Goal: Task Accomplishment & Management: Use online tool/utility

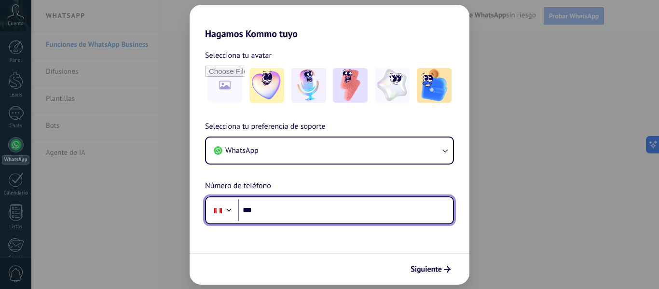
drag, startPoint x: 273, startPoint y: 213, endPoint x: 293, endPoint y: 211, distance: 19.8
click at [273, 213] on input "***" at bounding box center [345, 210] width 215 height 22
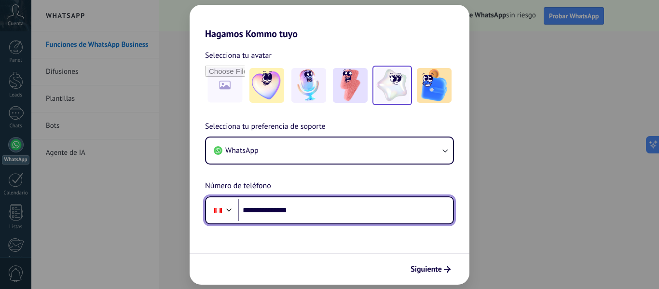
type input "**********"
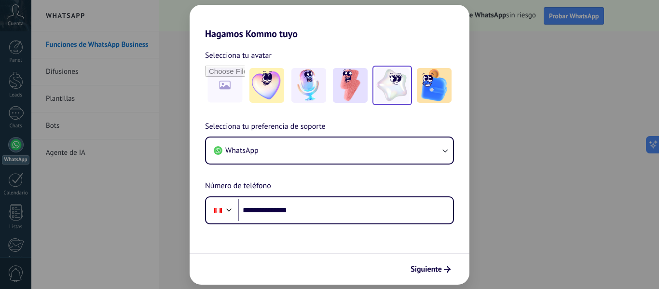
click at [396, 87] on img at bounding box center [392, 85] width 35 height 35
click at [442, 271] on span "Siguiente" at bounding box center [430, 269] width 40 height 7
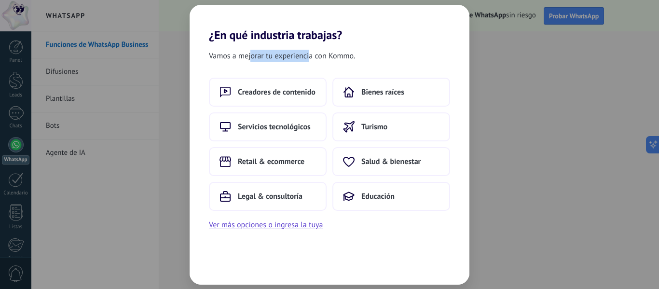
drag, startPoint x: 253, startPoint y: 56, endPoint x: 343, endPoint y: 55, distance: 89.7
click at [315, 53] on span "Vamos a mejorar tu experiencia con Kommo." at bounding box center [282, 56] width 146 height 13
click at [367, 58] on div "Vamos a mejorar tu experiencia con Kommo." at bounding box center [330, 56] width 280 height 13
click at [388, 160] on span "Salud & bienestar" at bounding box center [390, 162] width 59 height 10
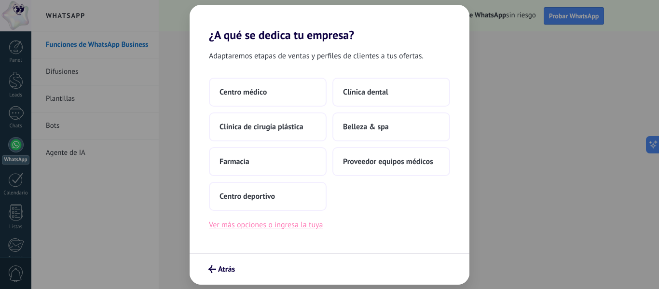
click at [282, 229] on button "Ver más opciones o ingresa la tuya" at bounding box center [266, 224] width 114 height 13
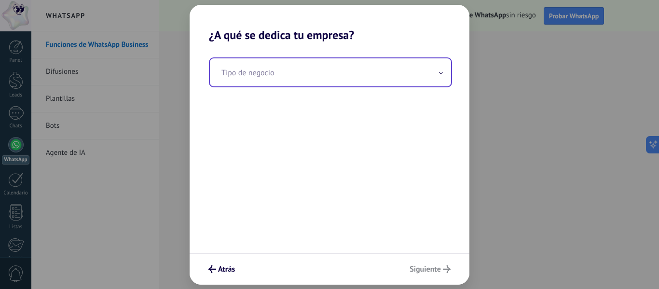
click at [264, 75] on input "text" at bounding box center [330, 72] width 241 height 28
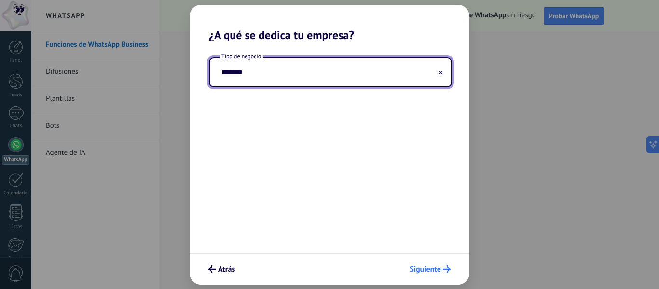
type input "*******"
click at [433, 267] on span "Siguiente" at bounding box center [424, 269] width 31 height 7
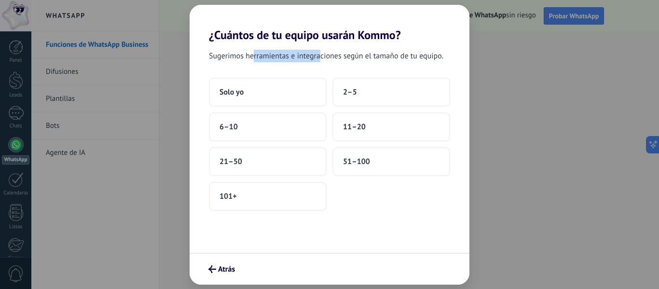
drag, startPoint x: 258, startPoint y: 56, endPoint x: 331, endPoint y: 60, distance: 73.4
click at [325, 60] on span "Sugerimos herramientas e integraciones según el tamaño de tu equipo." at bounding box center [326, 56] width 234 height 13
click at [342, 65] on div "Sugerimos herramientas e integraciones según el tamaño de tu equipo. Solo yo 2–…" at bounding box center [330, 147] width 280 height 211
drag, startPoint x: 425, startPoint y: 59, endPoint x: 428, endPoint y: 65, distance: 6.5
click at [425, 59] on span "Sugerimos herramientas e integraciones según el tamaño de tu equipo." at bounding box center [326, 56] width 234 height 13
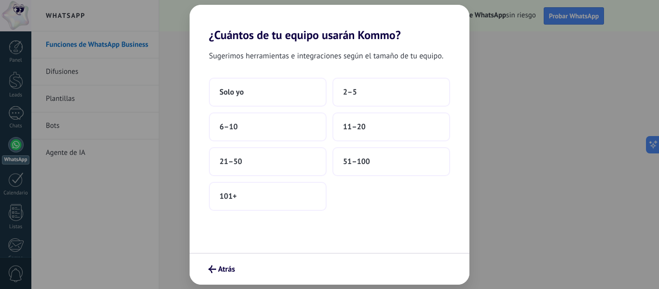
click at [428, 67] on div "Sugerimos herramientas e integraciones según el tamaño de tu equipo. Solo yo 2–…" at bounding box center [330, 147] width 280 height 211
click at [269, 98] on button "Solo yo" at bounding box center [268, 92] width 118 height 29
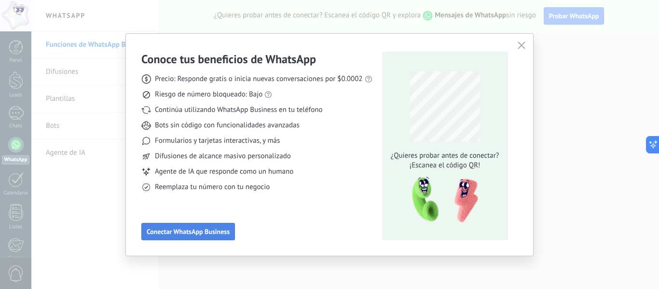
click at [207, 233] on span "Conectar WhatsApp Business" at bounding box center [188, 231] width 83 height 7
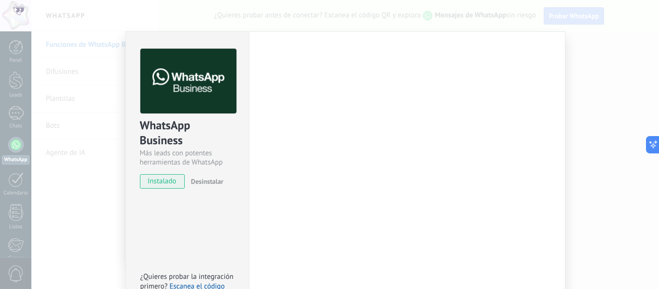
click at [343, 166] on div "Configuraciones Autorizaciones This tab logs the users who have granted integra…" at bounding box center [407, 174] width 316 height 287
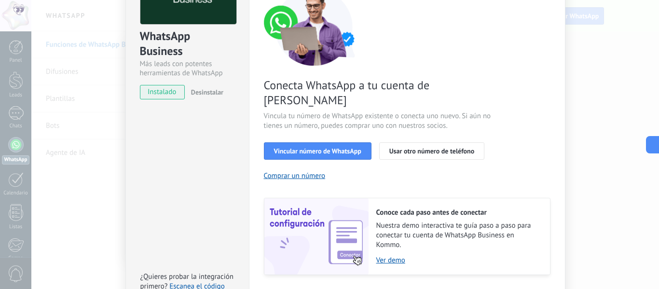
scroll to position [96, 0]
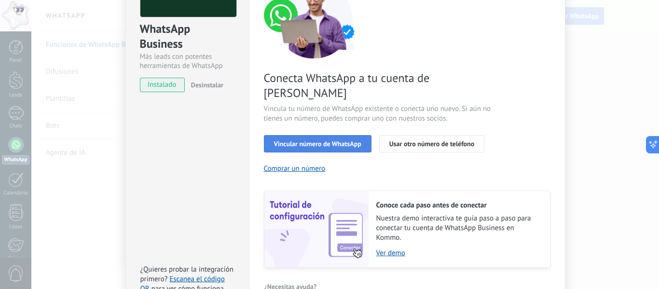
click at [341, 140] on span "Vincular número de WhatsApp" at bounding box center [317, 143] width 87 height 7
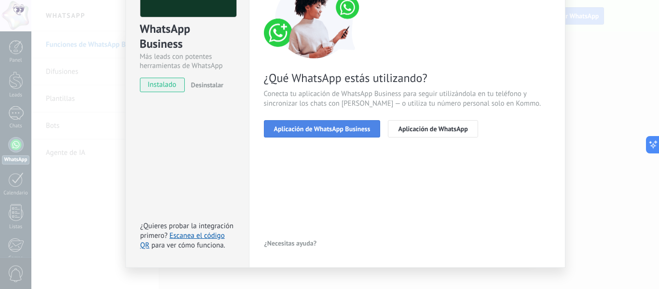
click at [323, 132] on span "Aplicación de WhatsApp Business" at bounding box center [322, 128] width 96 height 7
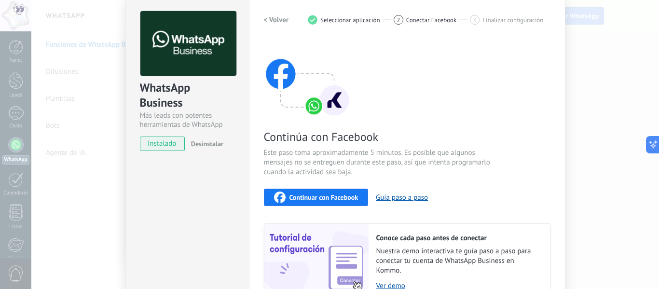
scroll to position [32, 0]
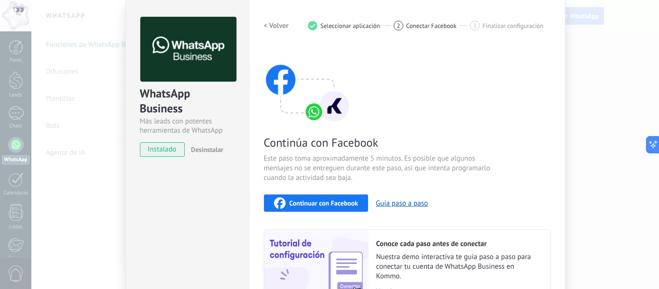
click at [334, 204] on span "Continuar con Facebook" at bounding box center [323, 203] width 69 height 7
click at [405, 204] on button "Guía paso a paso" at bounding box center [402, 203] width 52 height 9
click at [169, 151] on span "instalado" at bounding box center [162, 149] width 44 height 14
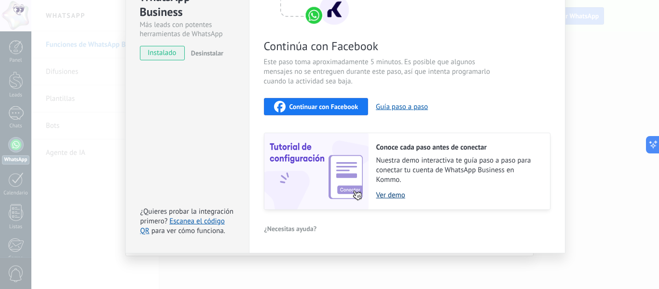
click at [395, 195] on link "Ver demo" at bounding box center [458, 194] width 164 height 9
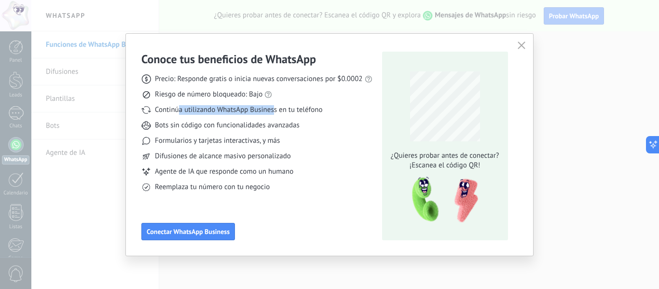
drag, startPoint x: 178, startPoint y: 109, endPoint x: 286, endPoint y: 108, distance: 108.0
click at [279, 108] on span "Continúa utilizando WhatsApp Business en tu teléfono" at bounding box center [238, 110] width 167 height 10
click at [304, 99] on div "Riesgo de número bloqueado: Bajo" at bounding box center [256, 95] width 231 height 10
drag, startPoint x: 237, startPoint y: 126, endPoint x: 288, endPoint y: 125, distance: 51.1
click at [279, 125] on span "Bots sin código con funcionalidades avanzadas" at bounding box center [227, 126] width 145 height 10
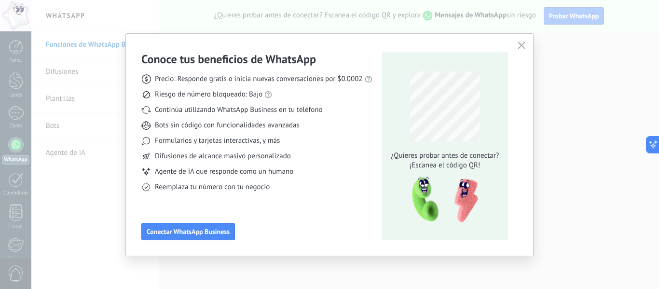
click at [350, 146] on div "Precio: Responde gratis o inicia nuevas conversaciones por $0.0002 Riesgo de nú…" at bounding box center [256, 129] width 231 height 125
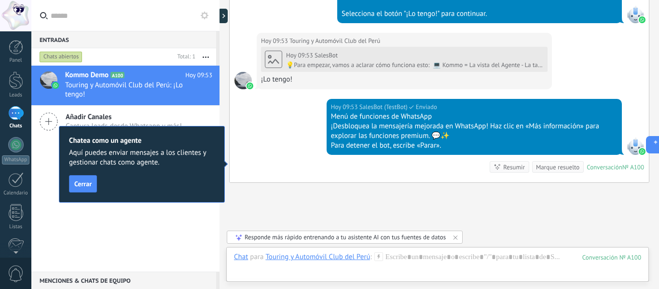
scroll to position [491, 0]
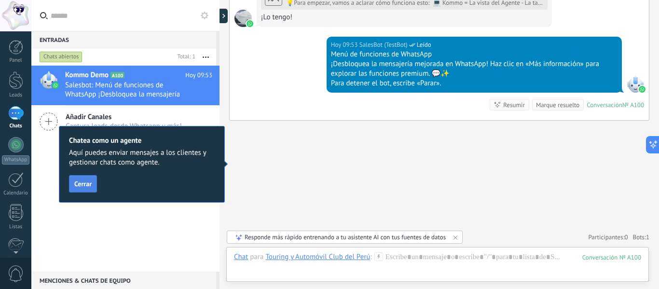
click at [88, 182] on span "Cerrar" at bounding box center [82, 183] width 17 height 7
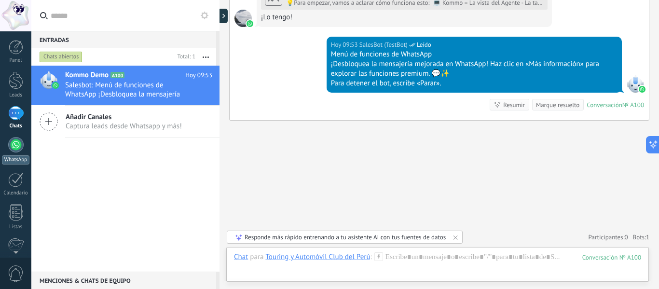
click at [17, 146] on div at bounding box center [15, 144] width 15 height 15
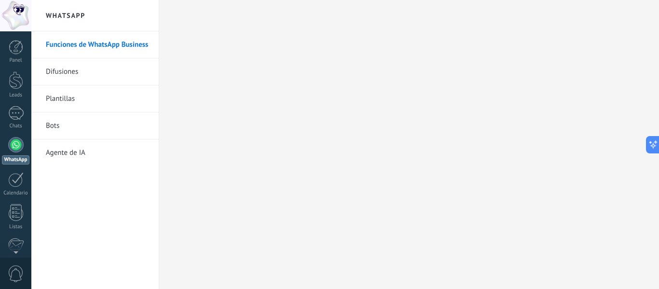
click at [74, 82] on link "Difusiones" at bounding box center [97, 71] width 103 height 27
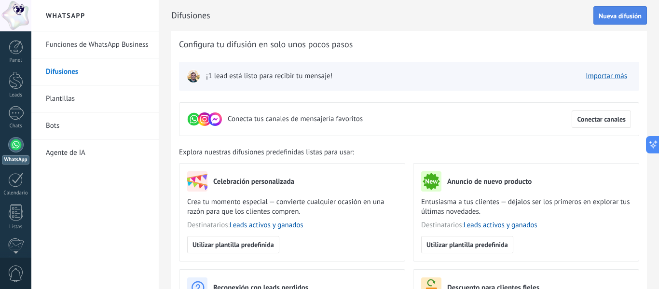
click at [608, 8] on body ".abccls-1,.abccls-2{fill-rule:evenodd}.abccls-2{fill:#fff} .abfcls-1{fill:none}…" at bounding box center [329, 144] width 659 height 289
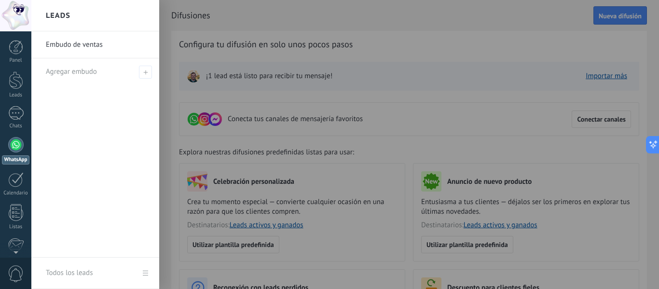
click at [85, 129] on div "Embudo de ventas Agregar embudo" at bounding box center [95, 144] width 128 height 226
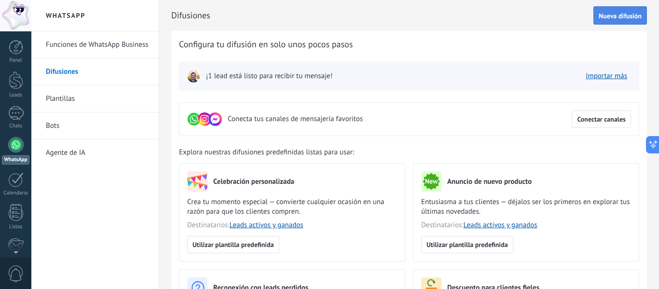
click at [605, 22] on button "Nueva difusión" at bounding box center [620, 15] width 54 height 18
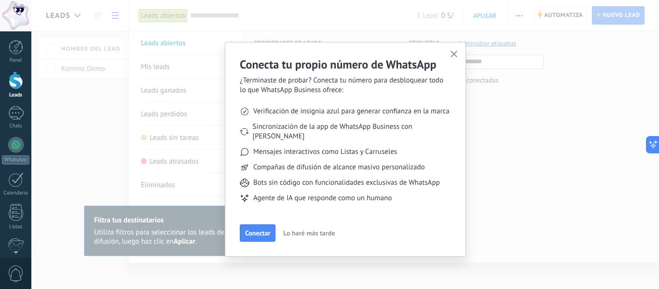
click at [452, 53] on use "button" at bounding box center [453, 54] width 7 height 7
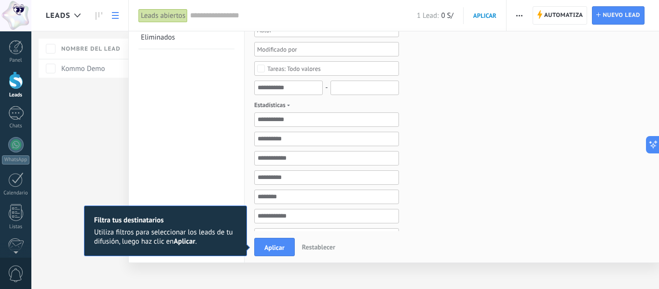
scroll to position [145, 0]
click at [15, 87] on div at bounding box center [16, 80] width 14 height 18
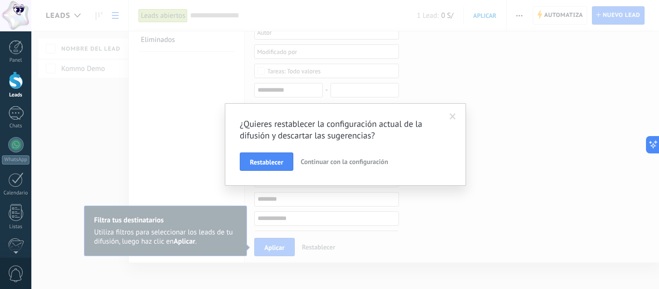
click at [455, 118] on span at bounding box center [452, 116] width 6 height 7
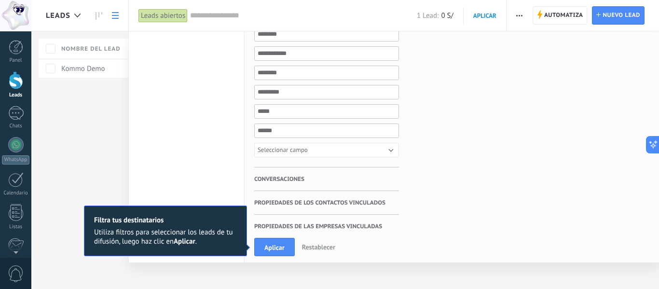
scroll to position [338, 0]
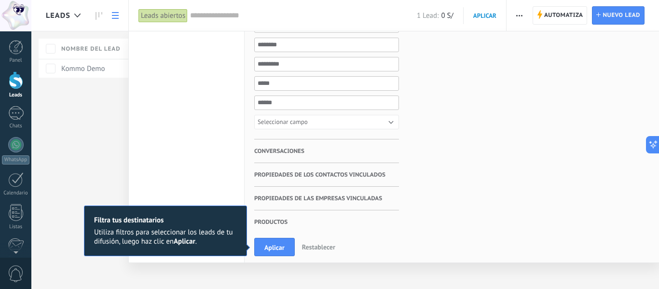
click at [302, 149] on span "Conversaciones" at bounding box center [279, 151] width 50 height 24
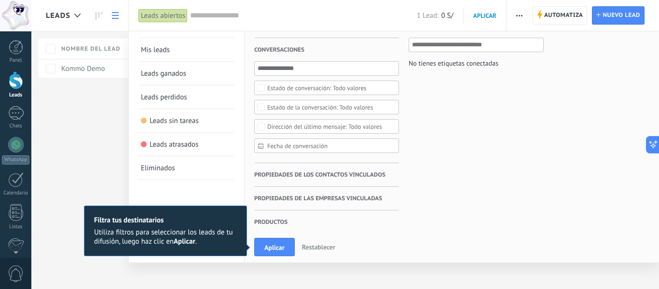
click at [9, 82] on div at bounding box center [16, 80] width 14 height 18
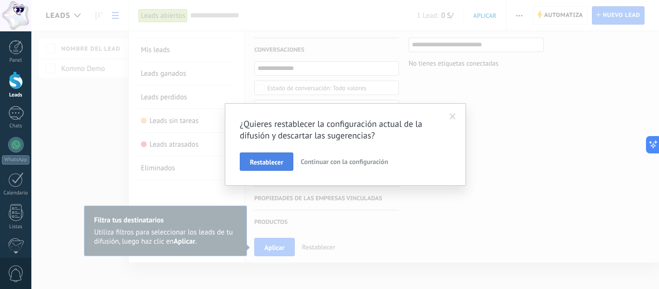
click at [278, 163] on span "Restablecer" at bounding box center [266, 162] width 33 height 7
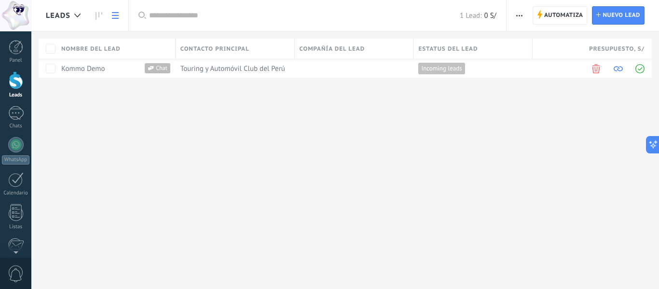
click at [14, 81] on div at bounding box center [16, 80] width 14 height 18
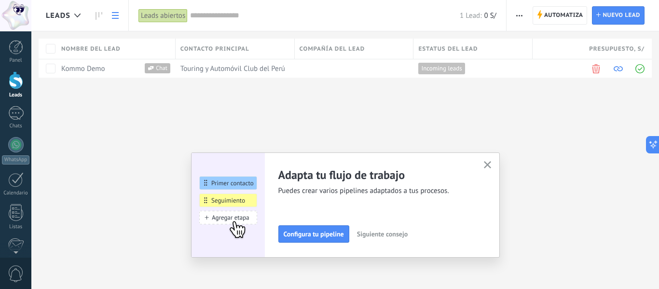
click at [488, 164] on use "button" at bounding box center [487, 164] width 7 height 7
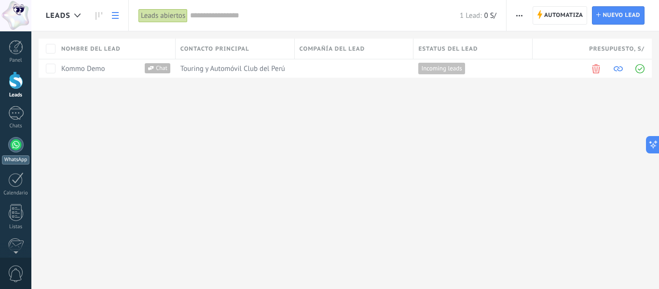
click at [17, 148] on div at bounding box center [15, 144] width 15 height 15
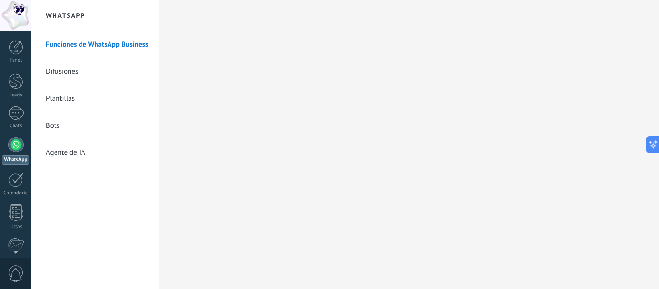
click at [68, 73] on link "Difusiones" at bounding box center [97, 71] width 103 height 27
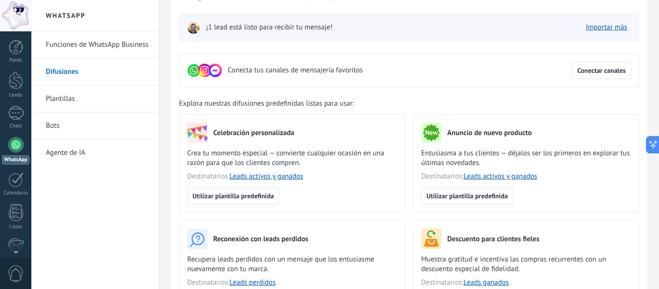
scroll to position [96, 0]
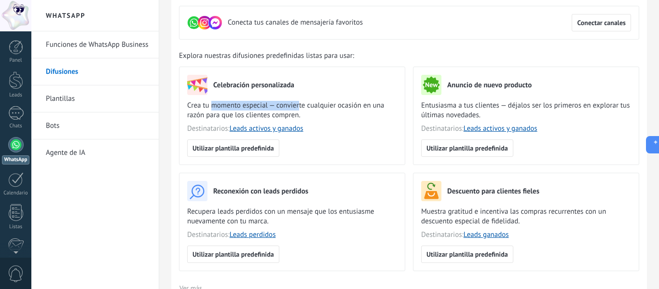
drag, startPoint x: 241, startPoint y: 105, endPoint x: 317, endPoint y: 107, distance: 76.2
click at [313, 105] on span "Crea tu momento especial — convierte cualquier ocasión en una razón para que lo…" at bounding box center [292, 110] width 210 height 19
click at [347, 122] on div "Celebración personalizada Crea tu momento especial — convierte cualquier ocasió…" at bounding box center [292, 107] width 210 height 65
drag, startPoint x: 247, startPoint y: 115, endPoint x: 321, endPoint y: 115, distance: 73.8
click at [319, 115] on span "Crea tu momento especial — convierte cualquier ocasión en una razón para que lo…" at bounding box center [292, 110] width 210 height 19
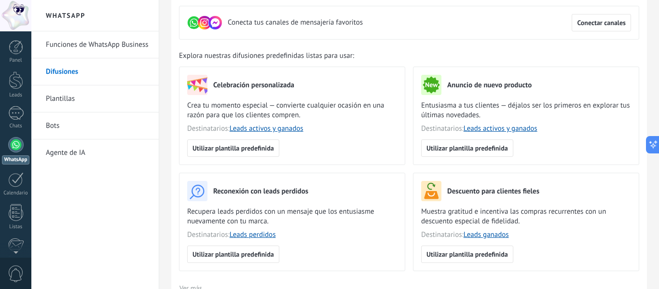
click at [341, 123] on div "Celebración personalizada Crea tu momento especial — convierte cualquier ocasió…" at bounding box center [292, 107] width 210 height 65
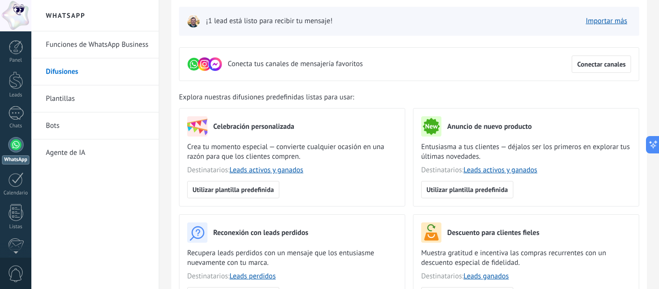
scroll to position [0, 0]
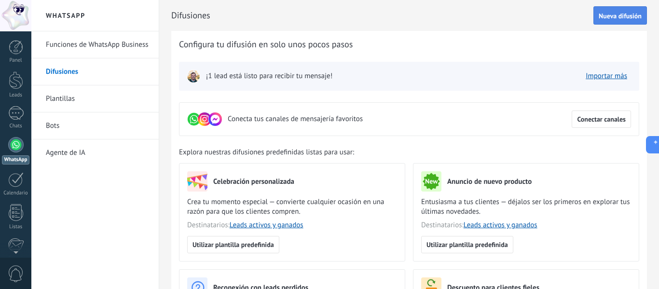
click at [606, 19] on span "Nueva difusión" at bounding box center [620, 16] width 43 height 7
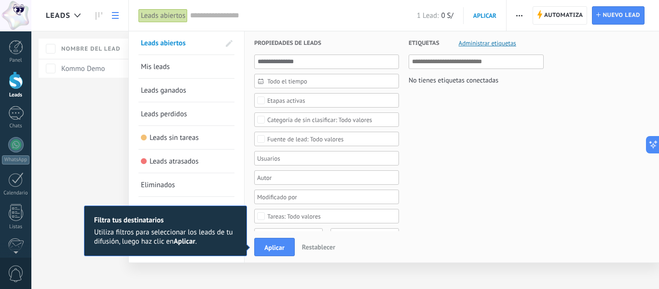
click at [567, 17] on div "Leads Automatiza Nueva difusión Editar embudo Imprimir Ajustes de la lista Impo…" at bounding box center [344, 144] width 627 height 289
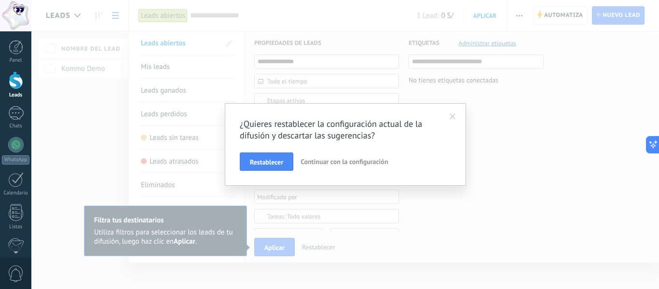
click at [452, 118] on span at bounding box center [452, 116] width 6 height 7
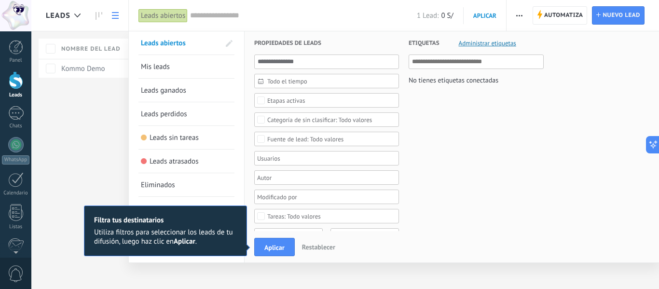
click at [308, 164] on div at bounding box center [323, 158] width 135 height 12
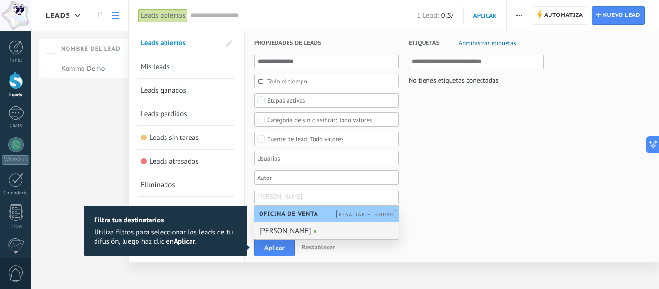
click at [281, 162] on div at bounding box center [323, 158] width 135 height 12
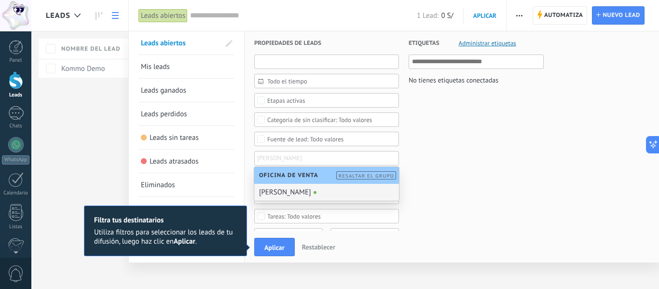
click at [297, 63] on input "text" at bounding box center [326, 61] width 145 height 14
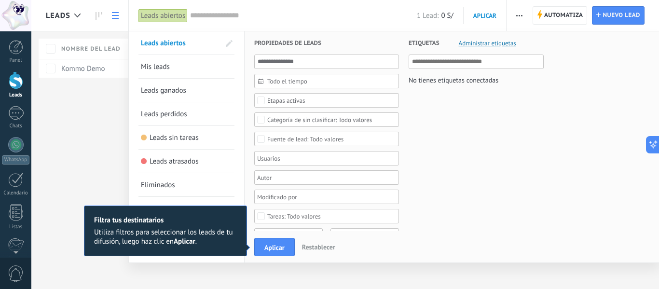
click at [288, 79] on span "Todo el tiempo" at bounding box center [330, 81] width 126 height 7
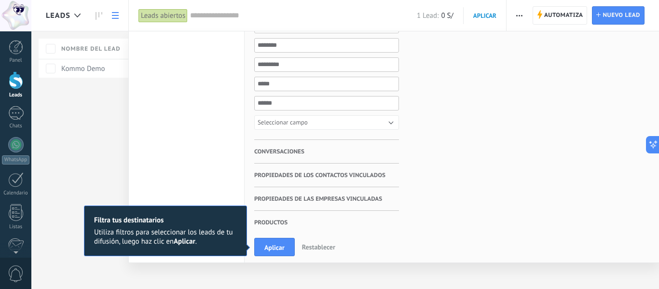
scroll to position [338, 0]
click at [288, 224] on h3 "Productos" at bounding box center [326, 221] width 145 height 23
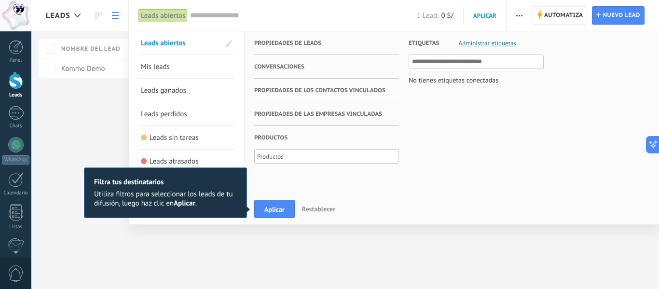
click at [299, 152] on div at bounding box center [326, 156] width 141 height 12
click at [297, 138] on h3 "Productos" at bounding box center [326, 137] width 145 height 23
click at [302, 114] on span "Propiedades de las empresas vinculadas" at bounding box center [318, 114] width 128 height 24
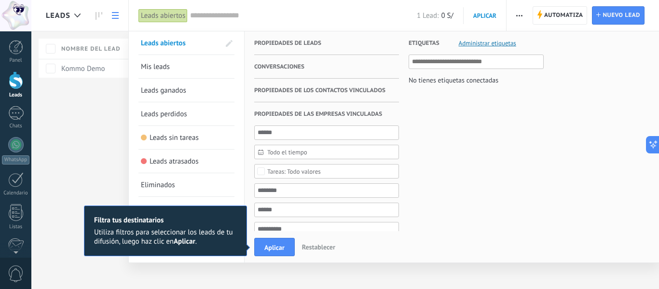
click at [305, 97] on span "Propiedades de los contactos vinculados" at bounding box center [319, 91] width 131 height 24
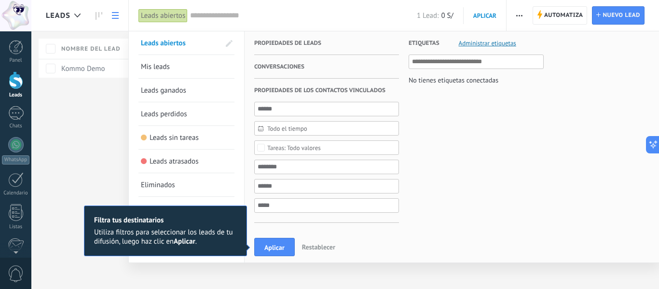
click at [303, 77] on span "Conversaciones" at bounding box center [279, 67] width 50 height 24
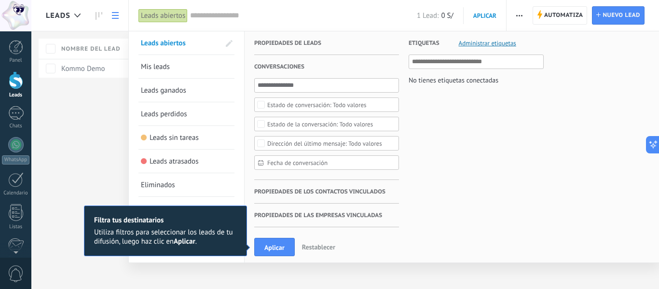
click at [300, 50] on span "Propiedades de leads" at bounding box center [287, 43] width 67 height 24
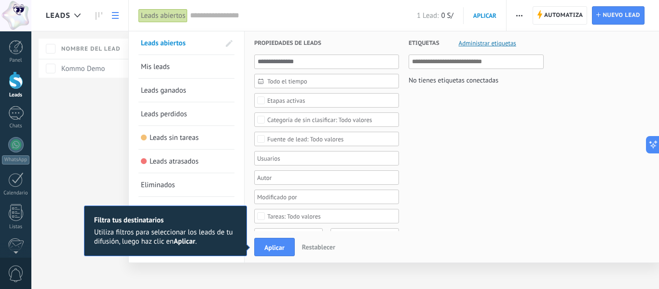
click at [653, 142] on icon at bounding box center [649, 144] width 10 height 10
type textarea "**********"
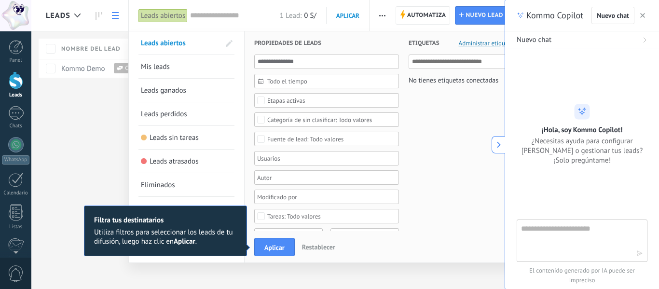
scroll to position [14, 0]
click at [571, 237] on textarea at bounding box center [575, 240] width 109 height 35
type textarea "**********"
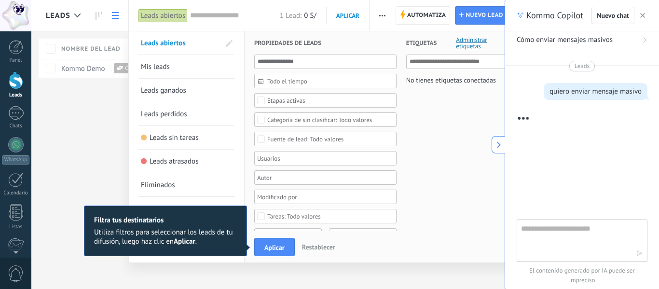
drag, startPoint x: 168, startPoint y: 233, endPoint x: 229, endPoint y: 230, distance: 60.8
click at [228, 230] on div "Utiliza filtros para seleccionar los leads de tu difusión, luego haz clic en Ap…" at bounding box center [165, 237] width 143 height 18
click at [217, 242] on div "Utiliza filtros para seleccionar los leads de tu difusión, luego haz clic en Ap…" at bounding box center [165, 237] width 143 height 18
drag, startPoint x: 136, startPoint y: 242, endPoint x: 196, endPoint y: 243, distance: 60.8
click at [195, 242] on div "Utiliza filtros para seleccionar los leads de tu difusión, luego haz clic en Ap…" at bounding box center [165, 237] width 143 height 18
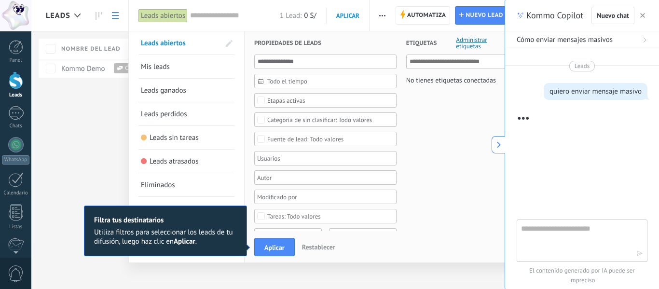
click at [212, 248] on div "× Filtra tus destinatarios Utiliza filtros para seleccionar los leads de tu dif…" at bounding box center [165, 230] width 163 height 51
click at [258, 247] on button "Aplicar" at bounding box center [274, 247] width 41 height 18
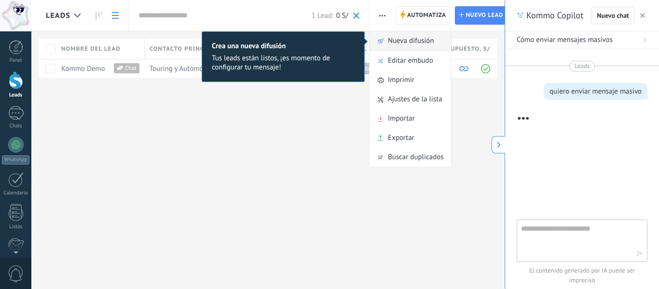
click at [417, 39] on span "Nueva difusión" at bounding box center [411, 40] width 46 height 19
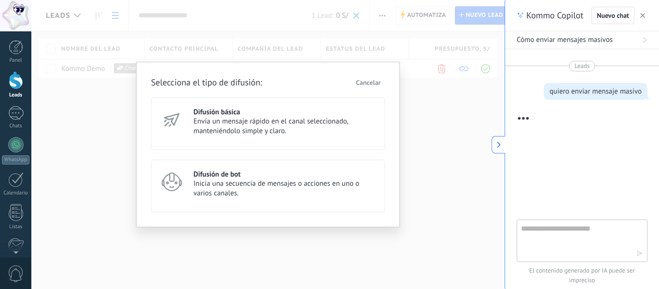
click at [235, 120] on span "Envía un mensaje rápido en el canal seleccionado, manteniéndolo simple y claro." at bounding box center [284, 126] width 183 height 19
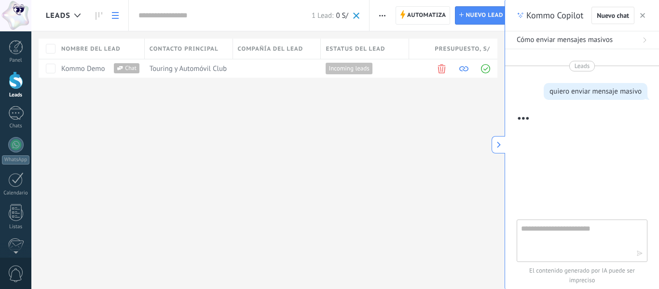
click at [235, 120] on div at bounding box center [267, 144] width 473 height 289
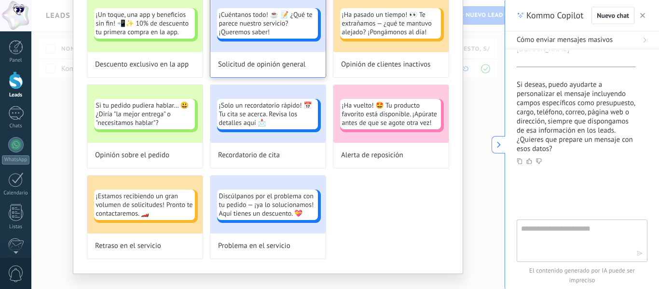
scroll to position [458, 0]
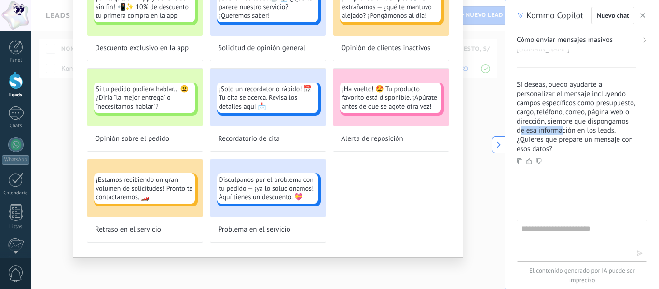
drag, startPoint x: 583, startPoint y: 122, endPoint x: 616, endPoint y: 122, distance: 33.3
click at [612, 122] on p "Si deseas, puedo ayudarte a personalizar el mensaje incluyendo campos específic…" at bounding box center [576, 116] width 119 height 73
click at [629, 153] on div at bounding box center [582, 159] width 131 height 12
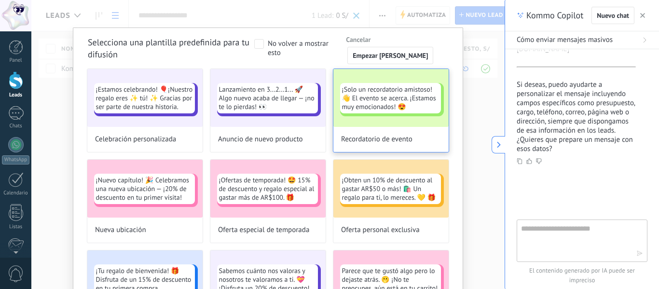
scroll to position [0, 0]
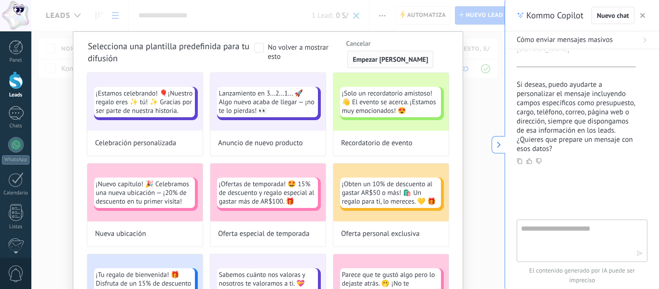
click at [379, 56] on span "Empezar [PERSON_NAME]" at bounding box center [390, 59] width 75 height 7
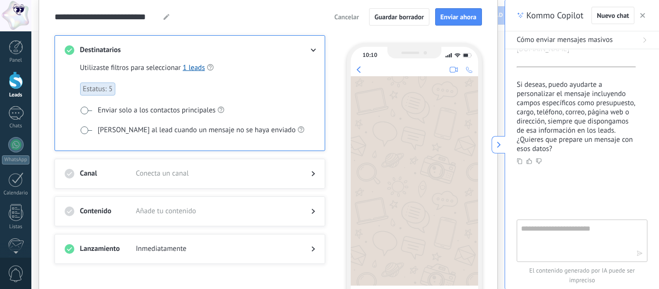
scroll to position [48, 0]
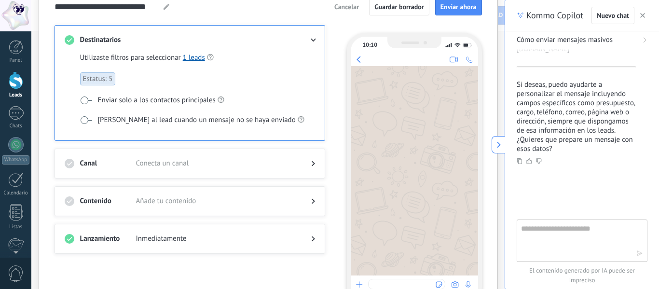
click at [415, 124] on div at bounding box center [414, 170] width 127 height 209
click at [398, 100] on div at bounding box center [414, 170] width 127 height 209
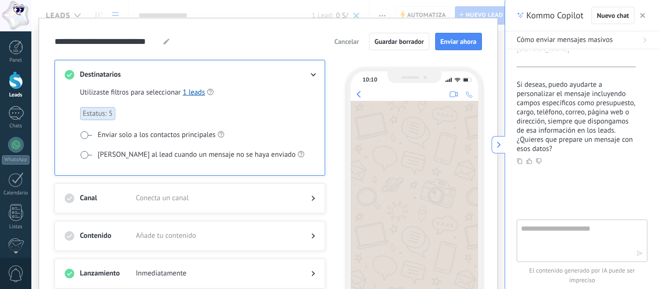
scroll to position [0, 0]
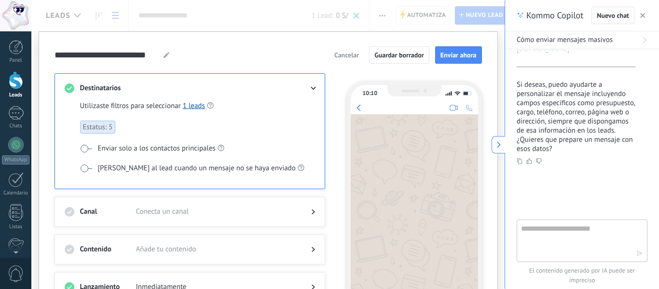
click at [197, 56] on div "**********" at bounding box center [267, 54] width 427 height 17
click at [96, 123] on span "Estatus: 5" at bounding box center [98, 127] width 36 height 13
click at [188, 104] on link "1 leads" at bounding box center [194, 105] width 22 height 9
click at [82, 149] on span at bounding box center [86, 149] width 12 height 8
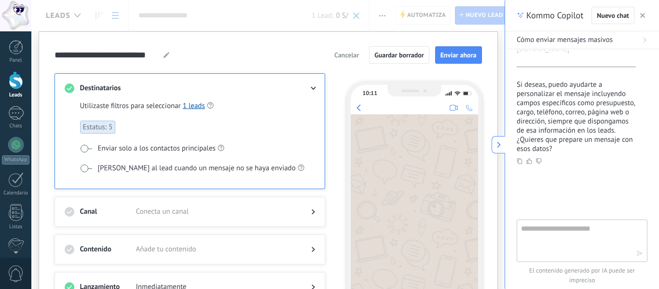
click at [82, 149] on span at bounding box center [86, 149] width 12 height 8
click at [82, 147] on span at bounding box center [86, 149] width 12 height 8
click at [100, 163] on span "[PERSON_NAME] al lead cuando un mensaje no se haya enviado" at bounding box center [197, 168] width 198 height 10
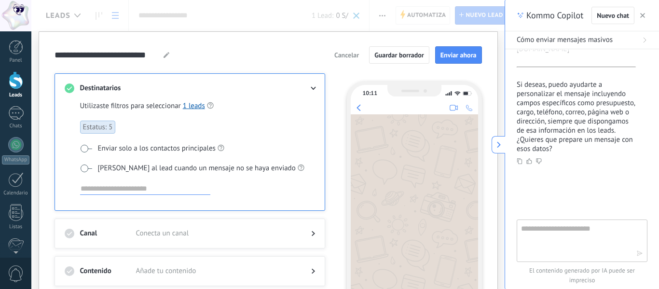
click at [101, 187] on input at bounding box center [145, 189] width 130 height 12
click at [94, 164] on label "[PERSON_NAME] al lead cuando un mensaje no se haya enviado" at bounding box center [192, 168] width 224 height 10
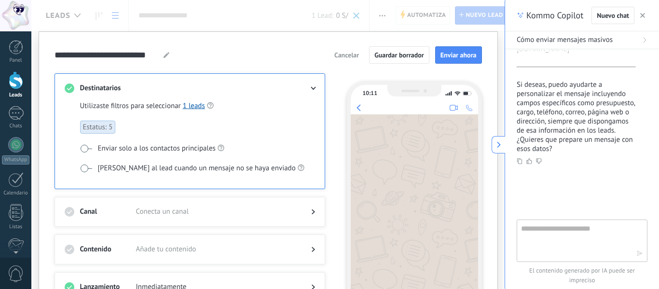
click at [103, 125] on span "Estatus: 5" at bounding box center [98, 127] width 36 height 13
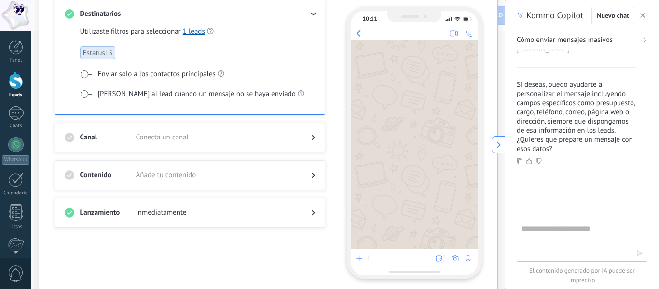
scroll to position [96, 0]
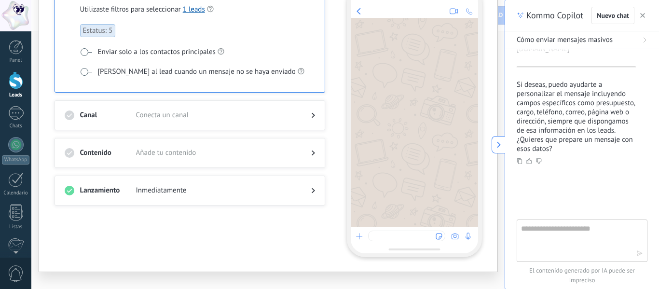
click at [177, 121] on div at bounding box center [190, 125] width 250 height 10
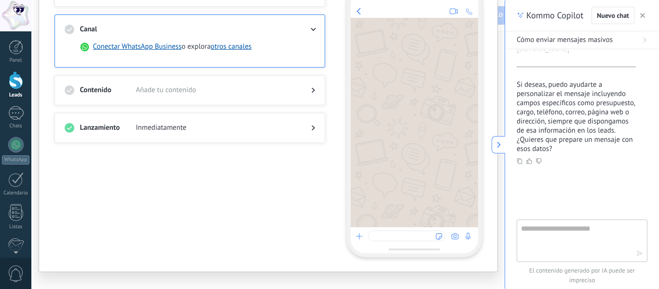
click at [187, 94] on span "Añade tu contenido" at bounding box center [216, 90] width 160 height 10
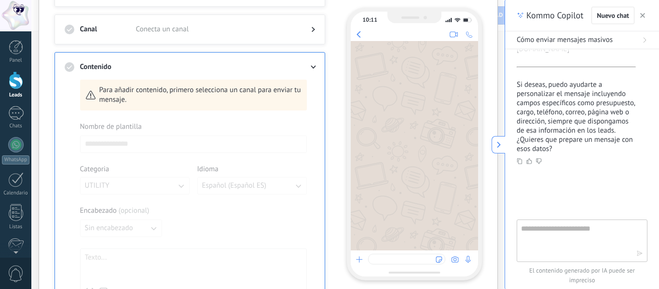
click at [401, 93] on div at bounding box center [414, 145] width 127 height 209
click at [404, 105] on div at bounding box center [414, 145] width 127 height 209
click at [138, 98] on span "Para añadir contenido, primero selecciona un canal para enviar tu mensaje." at bounding box center [200, 94] width 202 height 19
click at [310, 66] on icon at bounding box center [313, 67] width 6 height 3
click at [308, 28] on div at bounding box center [305, 30] width 19 height 10
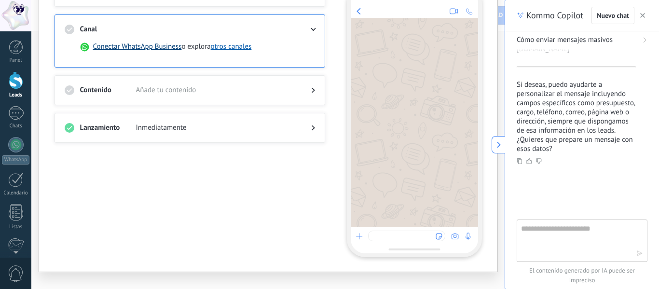
click at [138, 47] on button "Conectar WhatsApp Business" at bounding box center [137, 47] width 89 height 10
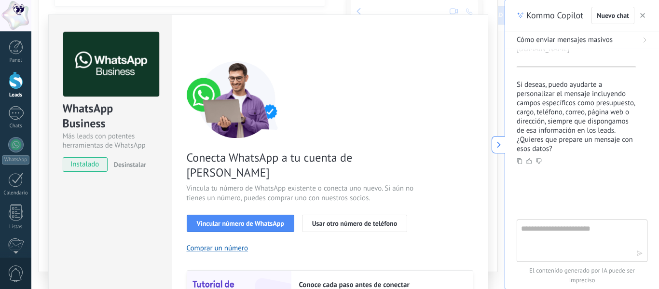
scroll to position [0, 0]
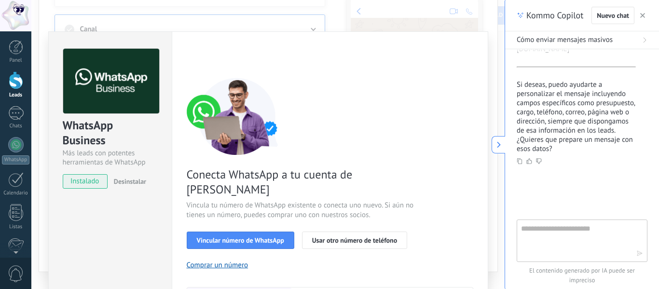
click at [113, 24] on div "WhatsApp Business Más leads con potentes herramientas de WhatsApp instalado Des…" at bounding box center [267, 144] width 473 height 289
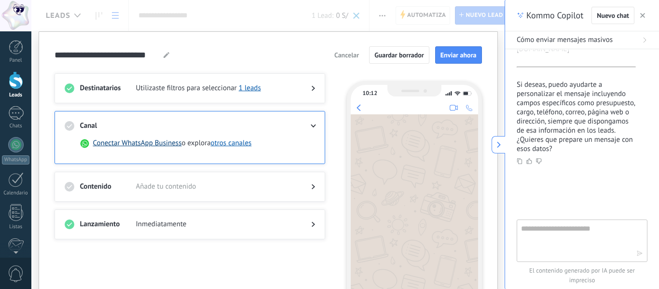
click at [142, 144] on button "Conectar WhatsApp Business" at bounding box center [137, 143] width 89 height 10
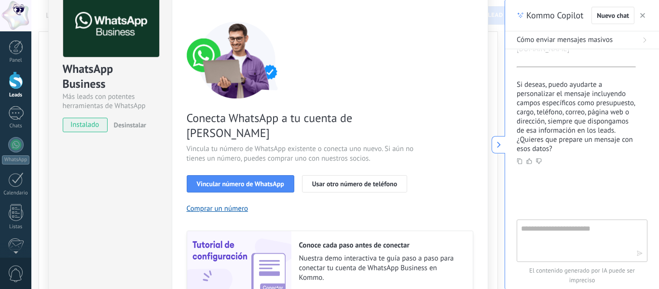
scroll to position [96, 0]
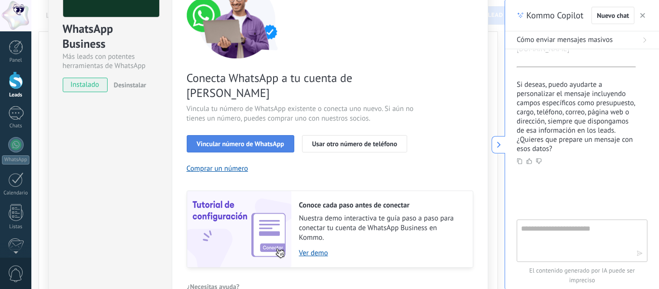
click at [239, 140] on span "Vincular número de WhatsApp" at bounding box center [240, 143] width 87 height 7
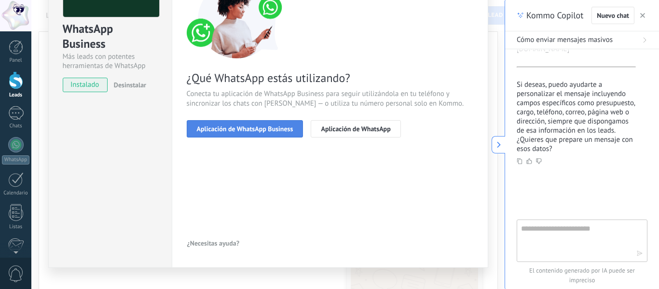
click at [250, 129] on span "Aplicación de WhatsApp Business" at bounding box center [245, 128] width 96 height 7
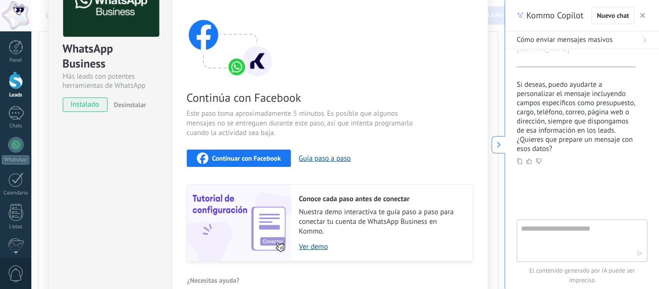
scroll to position [0, 0]
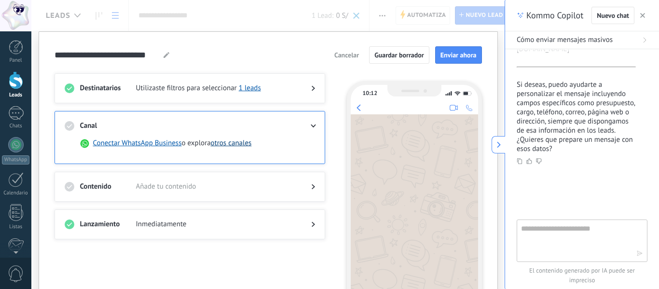
click at [223, 144] on button "otros canales" at bounding box center [231, 143] width 41 height 10
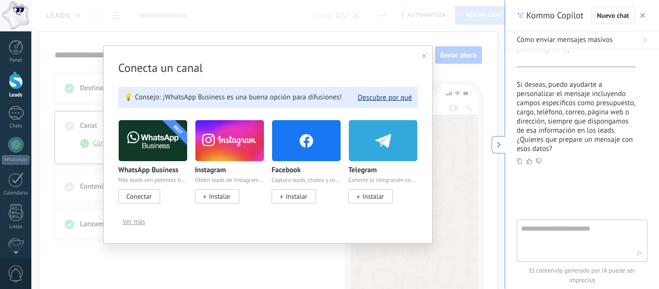
click at [376, 97] on button "Descubre por qué" at bounding box center [385, 97] width 54 height 9
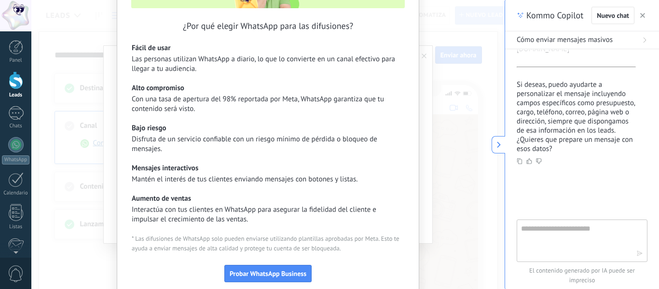
scroll to position [136, 0]
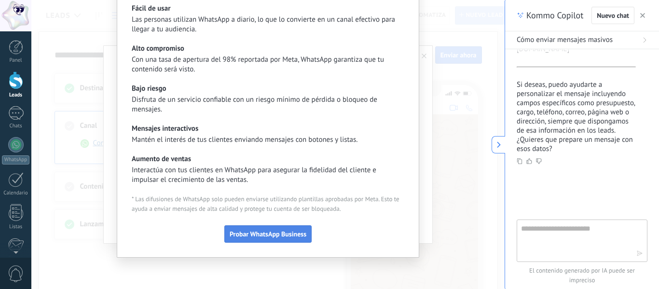
click at [261, 233] on span "Probar WhatsApp Business" at bounding box center [268, 234] width 77 height 7
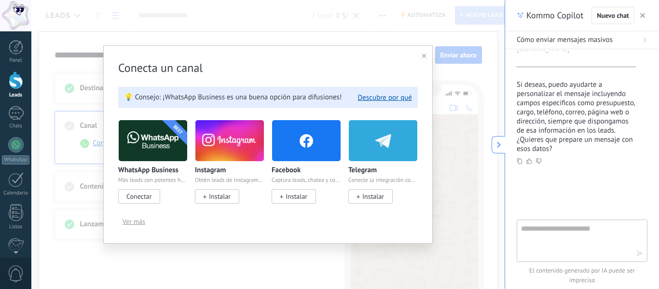
scroll to position [0, 0]
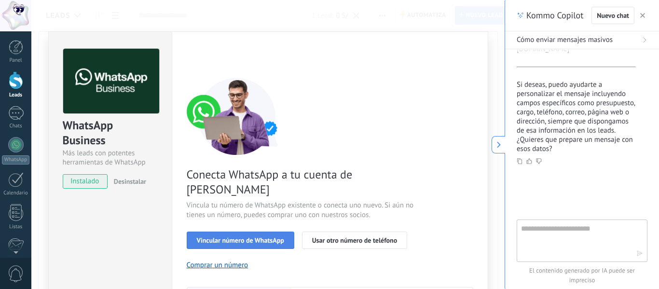
click at [257, 237] on span "Vincular número de WhatsApp" at bounding box center [240, 240] width 87 height 7
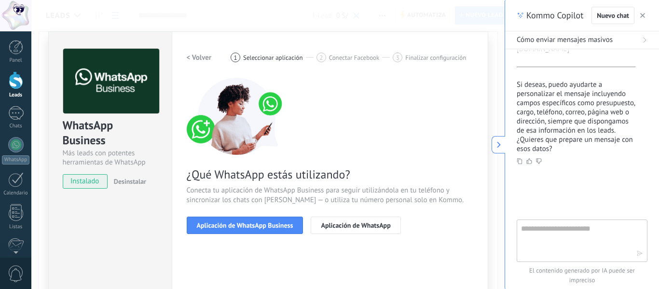
click at [257, 227] on span "Aplicación de WhatsApp Business" at bounding box center [245, 225] width 96 height 7
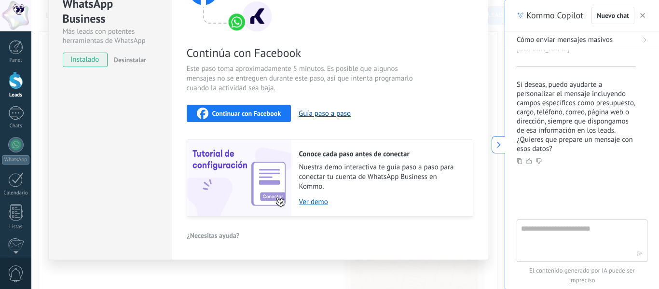
scroll to position [128, 0]
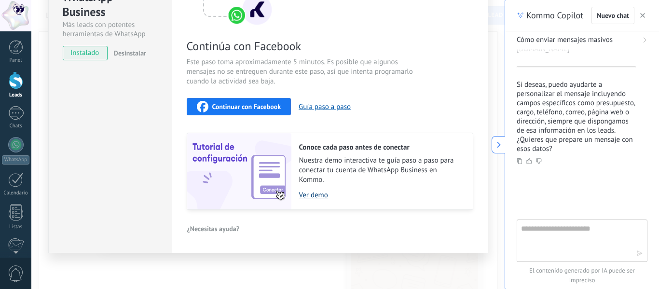
click at [312, 197] on link "Ver demo" at bounding box center [381, 194] width 164 height 9
